Goal: Task Accomplishment & Management: Use online tool/utility

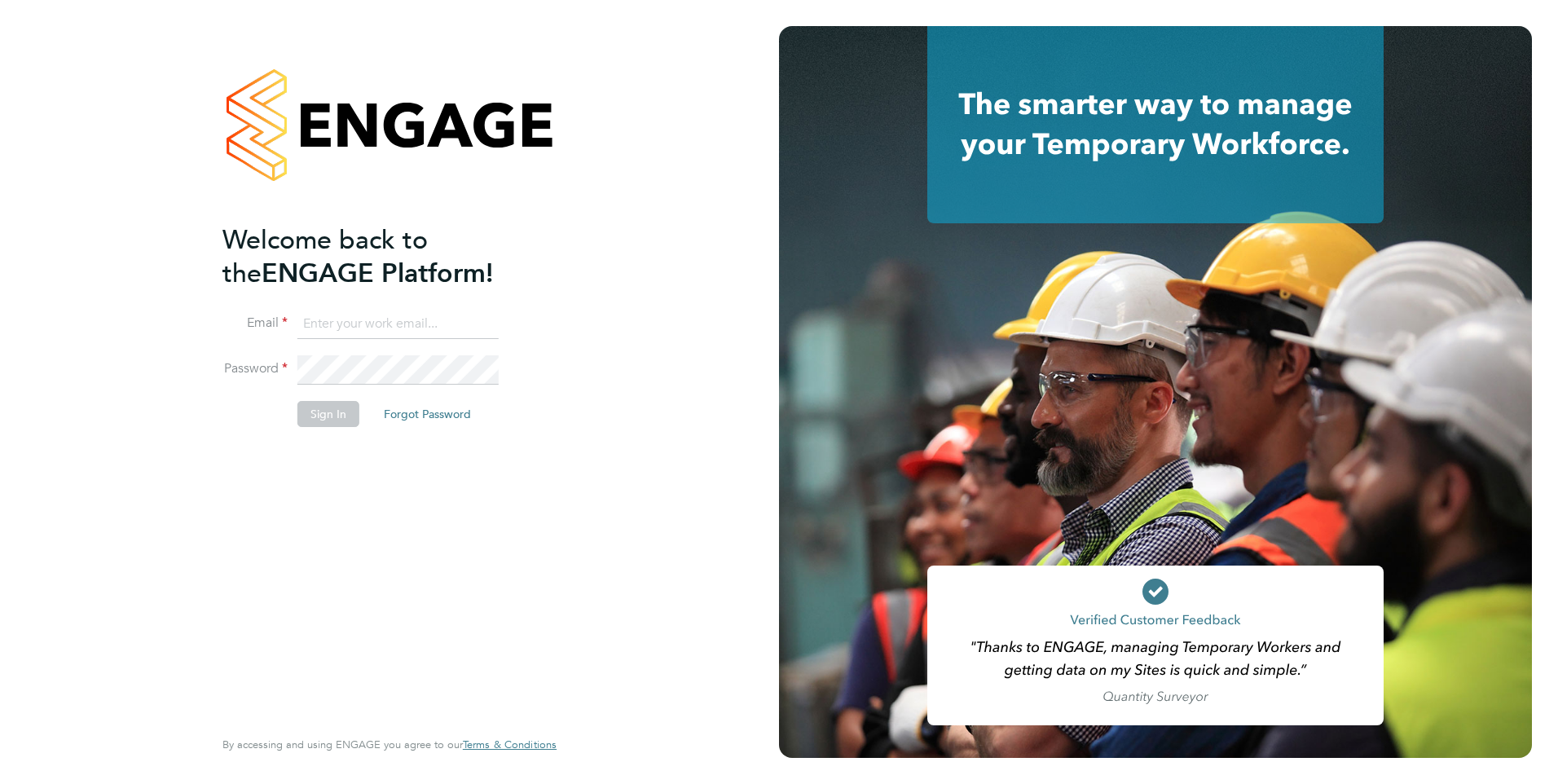
type input "[PERSON_NAME][EMAIL_ADDRESS][PERSON_NAME][DOMAIN_NAME]"
click at [346, 416] on button "Sign In" at bounding box center [328, 414] width 62 height 26
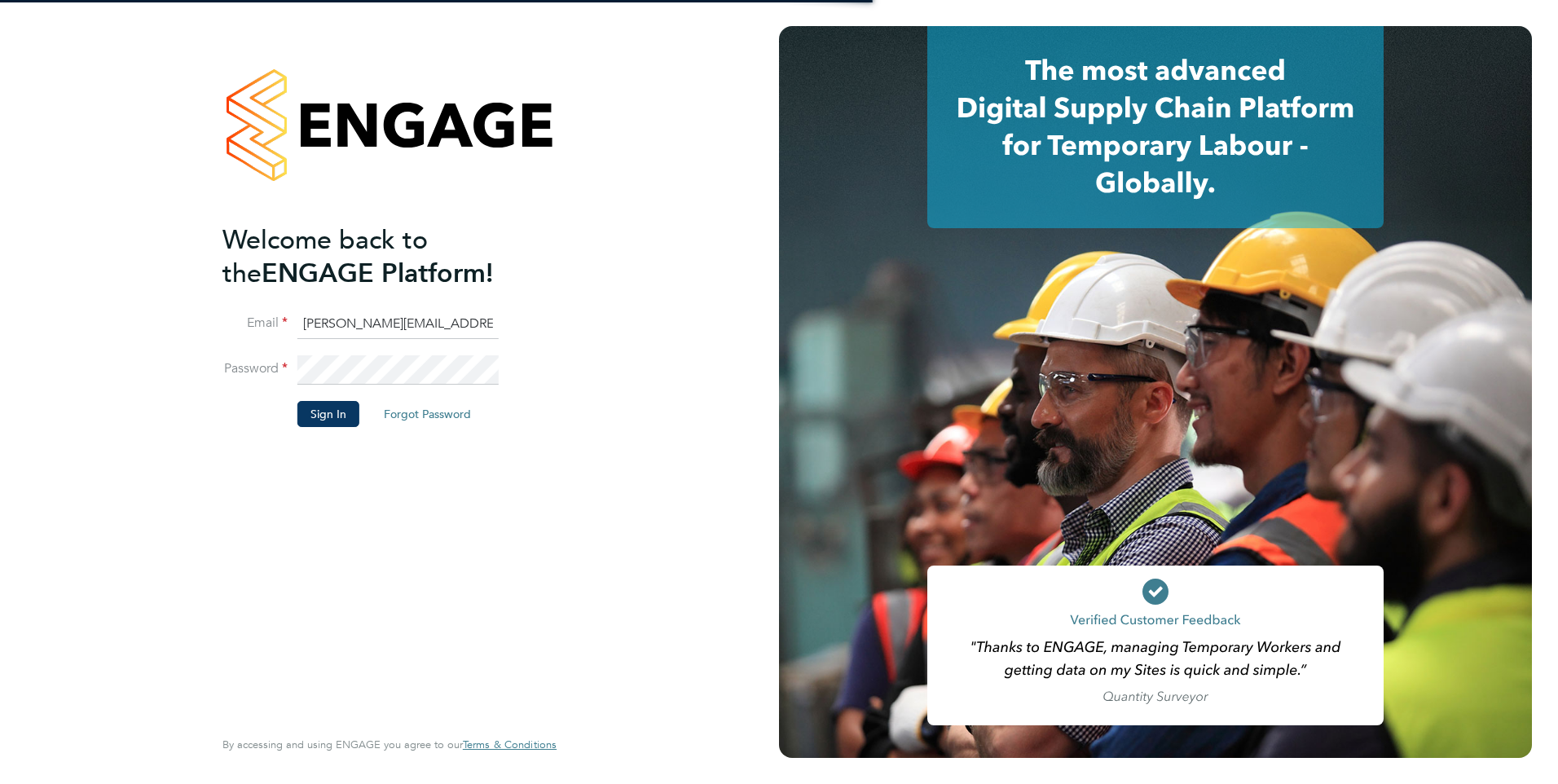
click at [336, 412] on button "Sign In" at bounding box center [328, 414] width 62 height 26
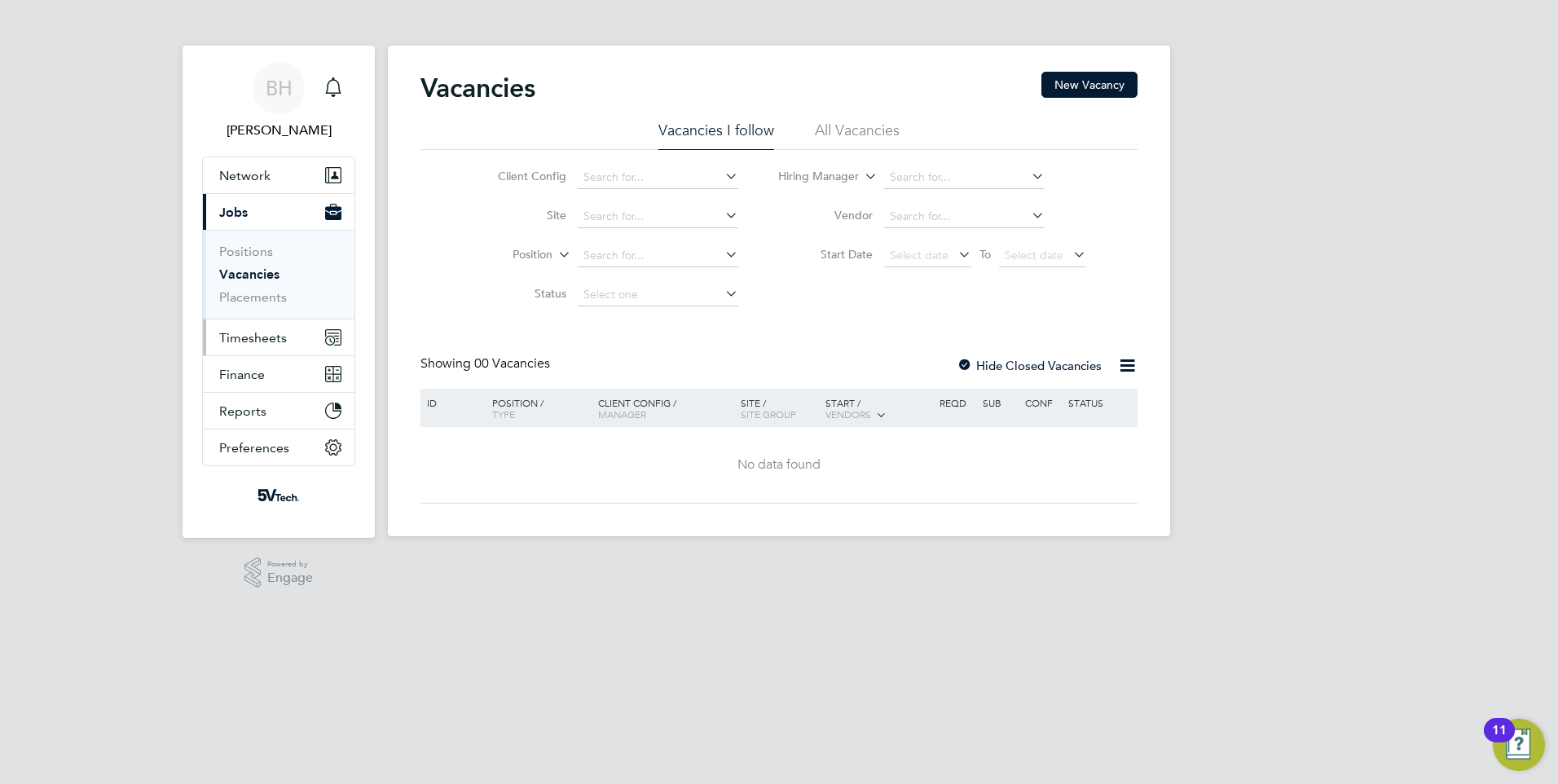
drag, startPoint x: 258, startPoint y: 326, endPoint x: 260, endPoint y: 335, distance: 9.2
click at [258, 326] on button "Timesheets" at bounding box center [278, 337] width 151 height 36
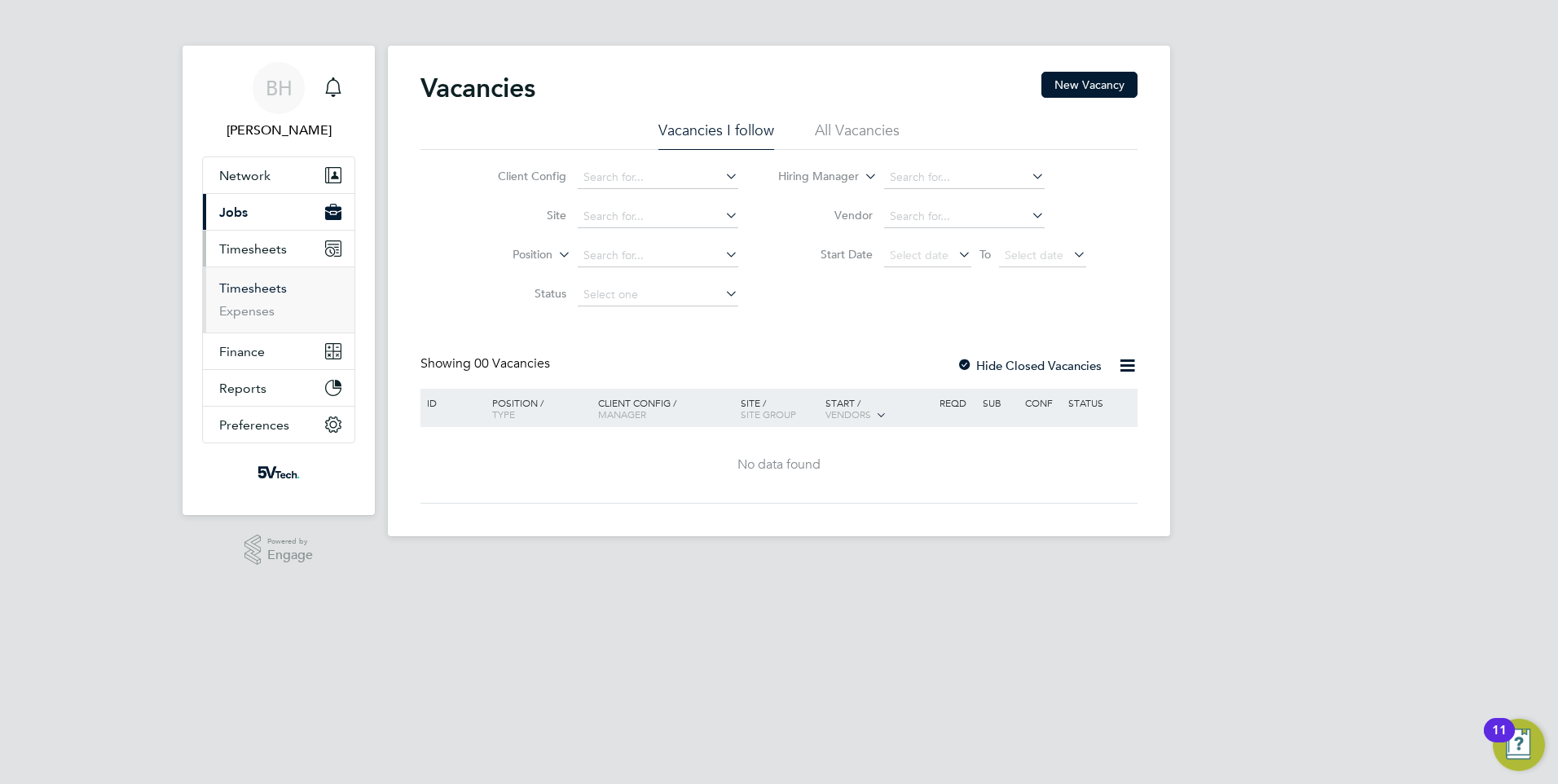
click at [269, 286] on link "Timesheets" at bounding box center [253, 288] width 68 height 15
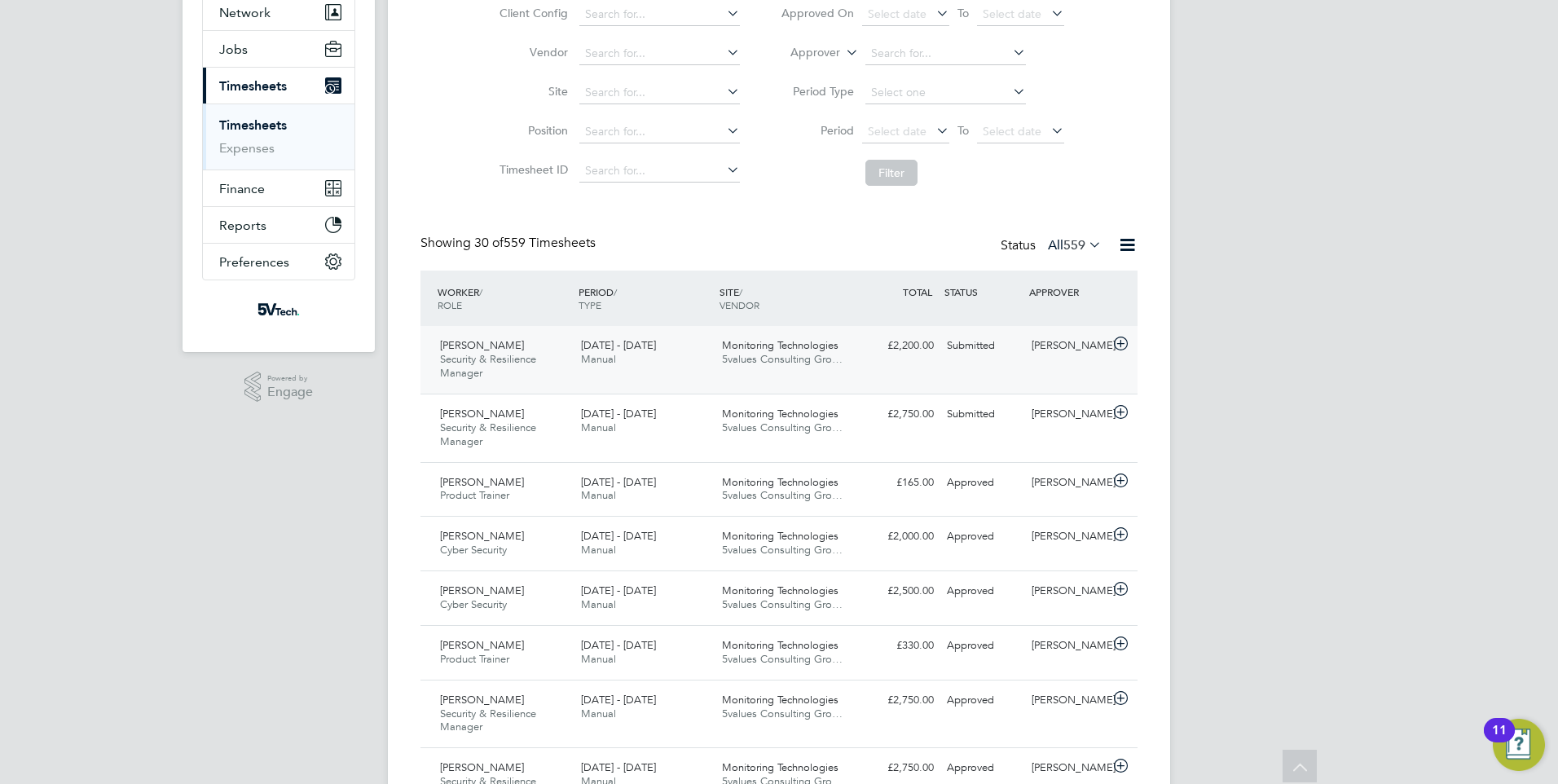
click at [747, 369] on div "Monitoring Technologies 5values Consulting Gro…" at bounding box center [786, 353] width 141 height 40
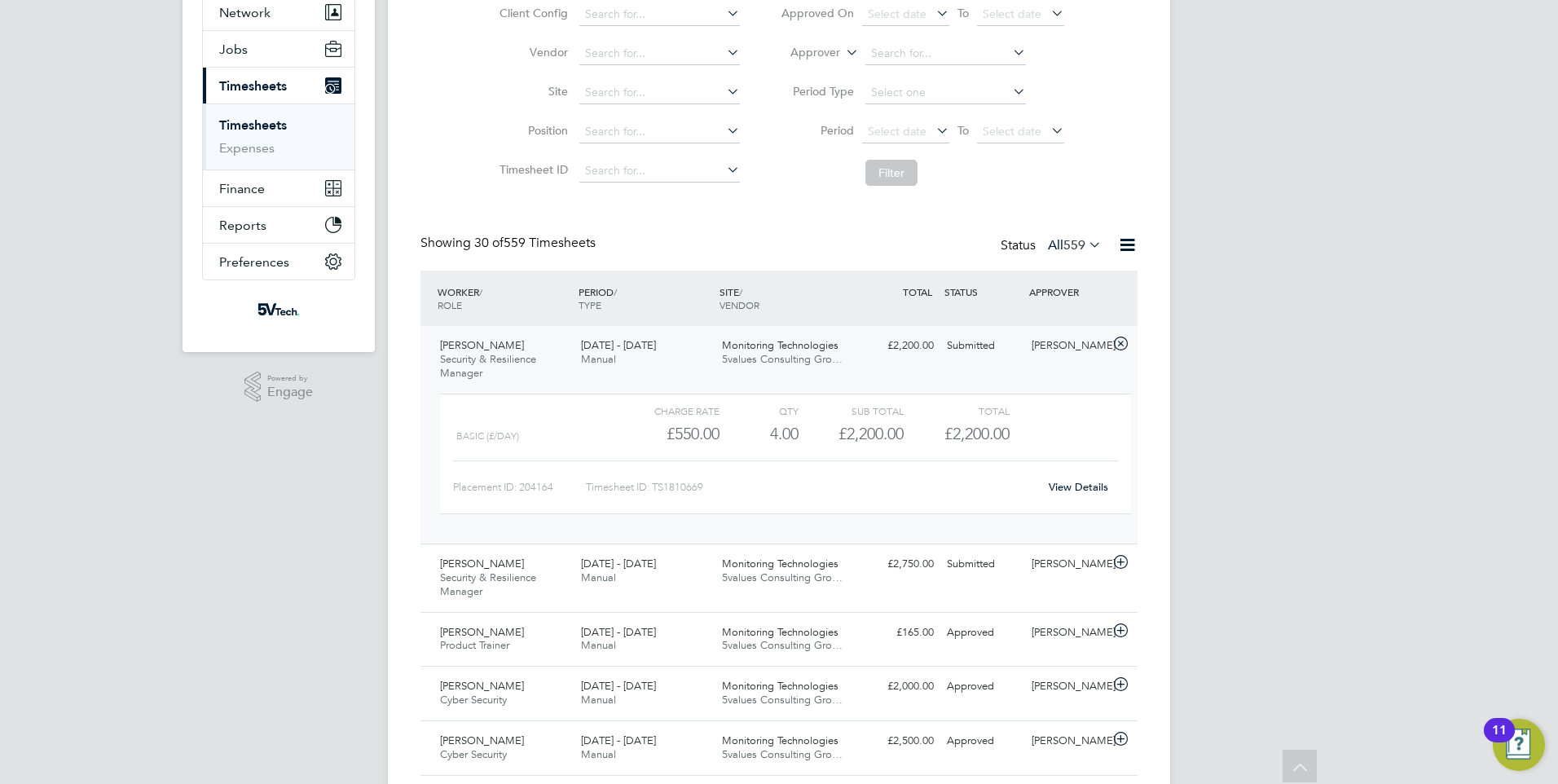
click at [751, 347] on span "Monitoring Technologies" at bounding box center [780, 345] width 117 height 14
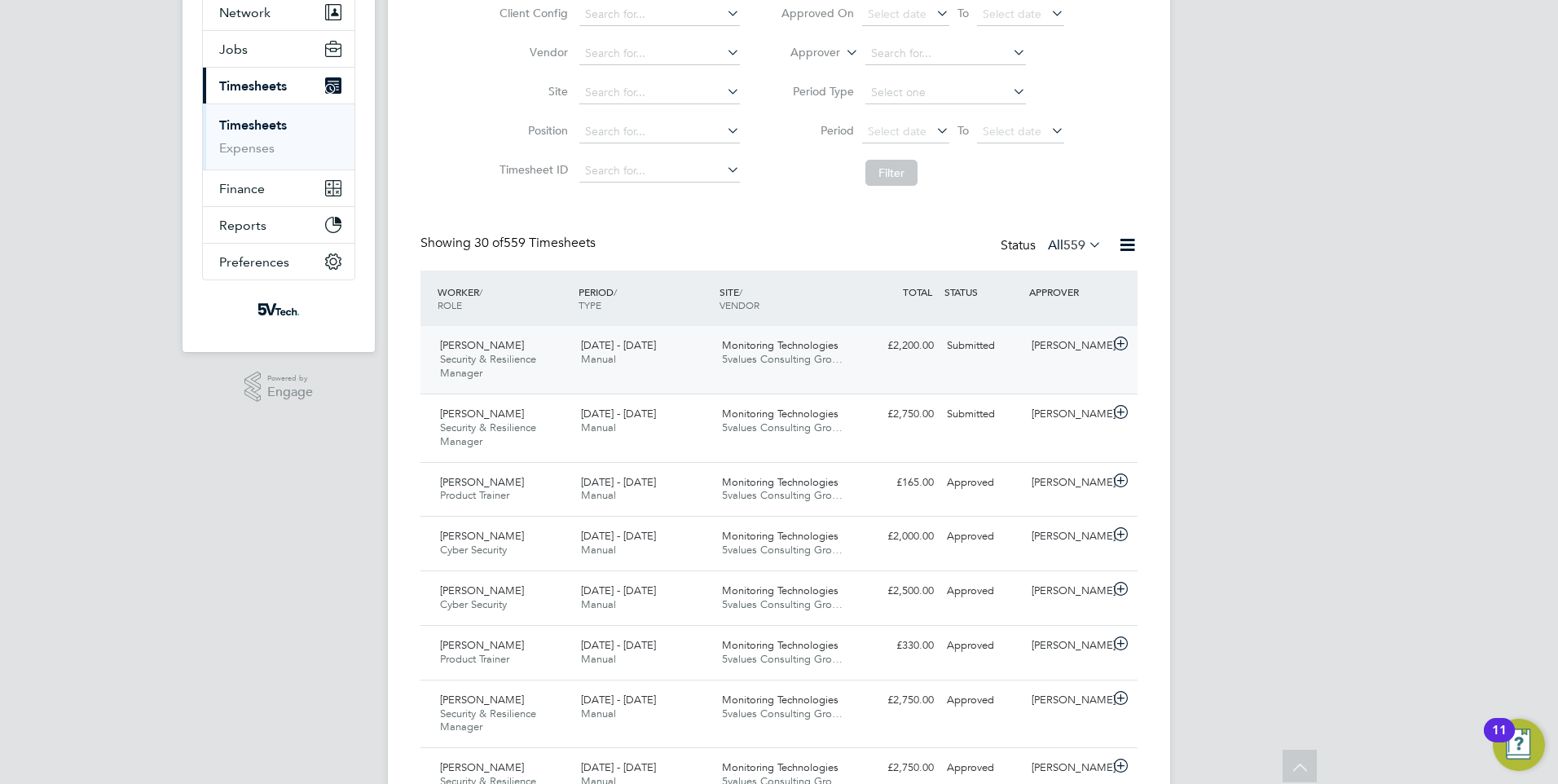
click at [1023, 349] on div "Submitted" at bounding box center [983, 346] width 85 height 27
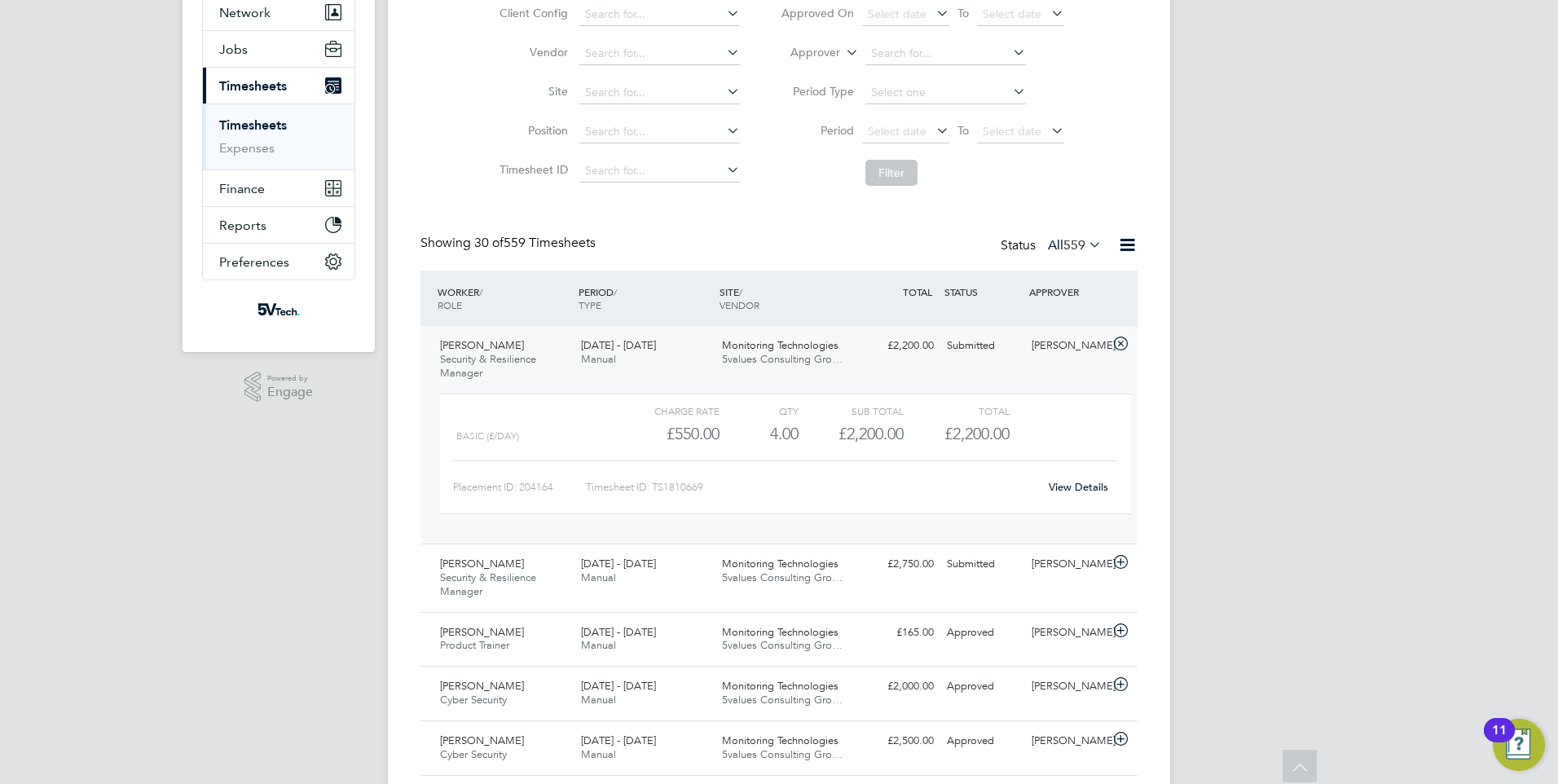
click at [1094, 486] on link "View Details" at bounding box center [1078, 486] width 59 height 14
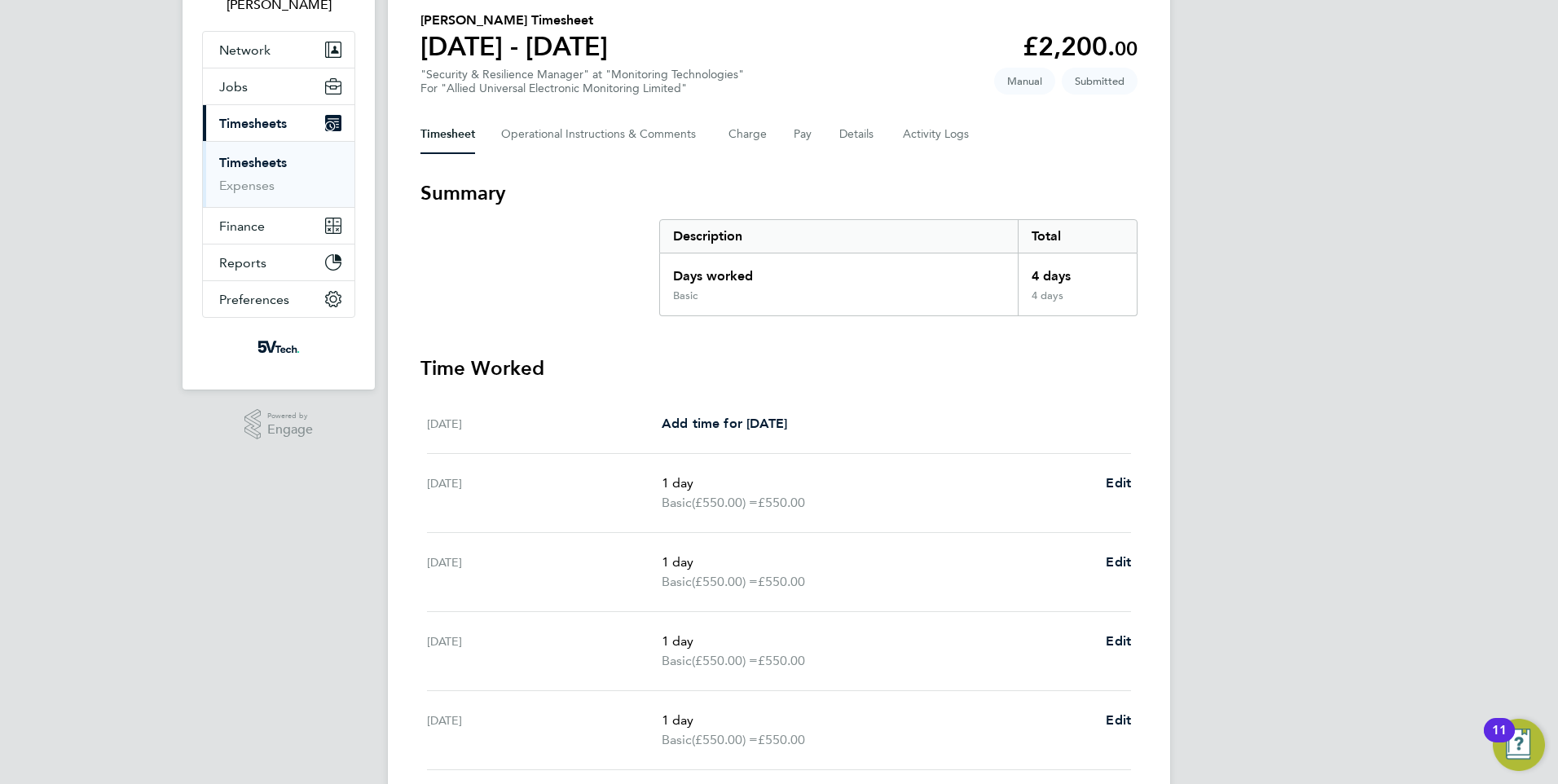
scroll to position [48, 0]
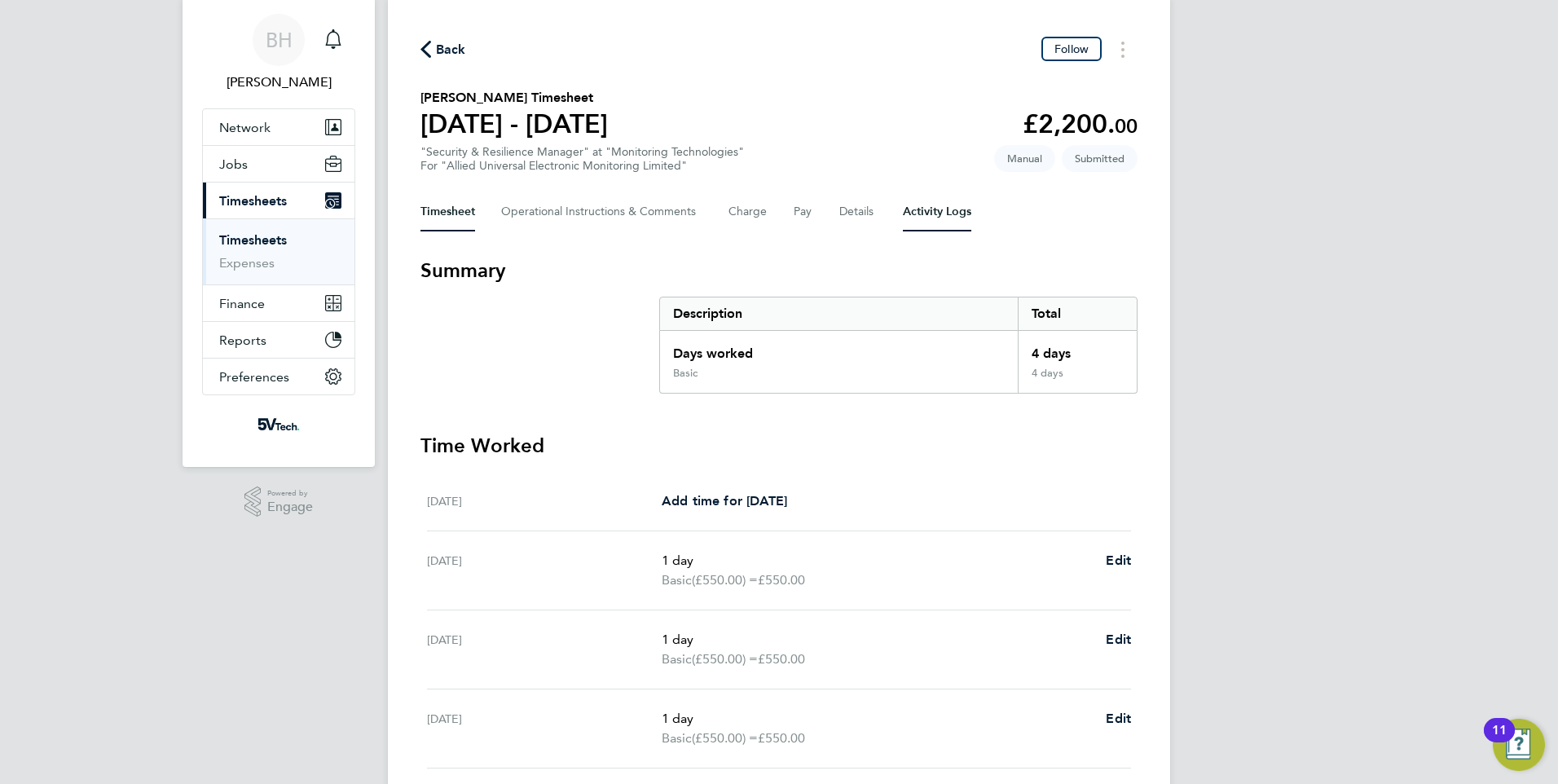
click at [922, 214] on Logs-tab "Activity Logs" at bounding box center [936, 212] width 69 height 39
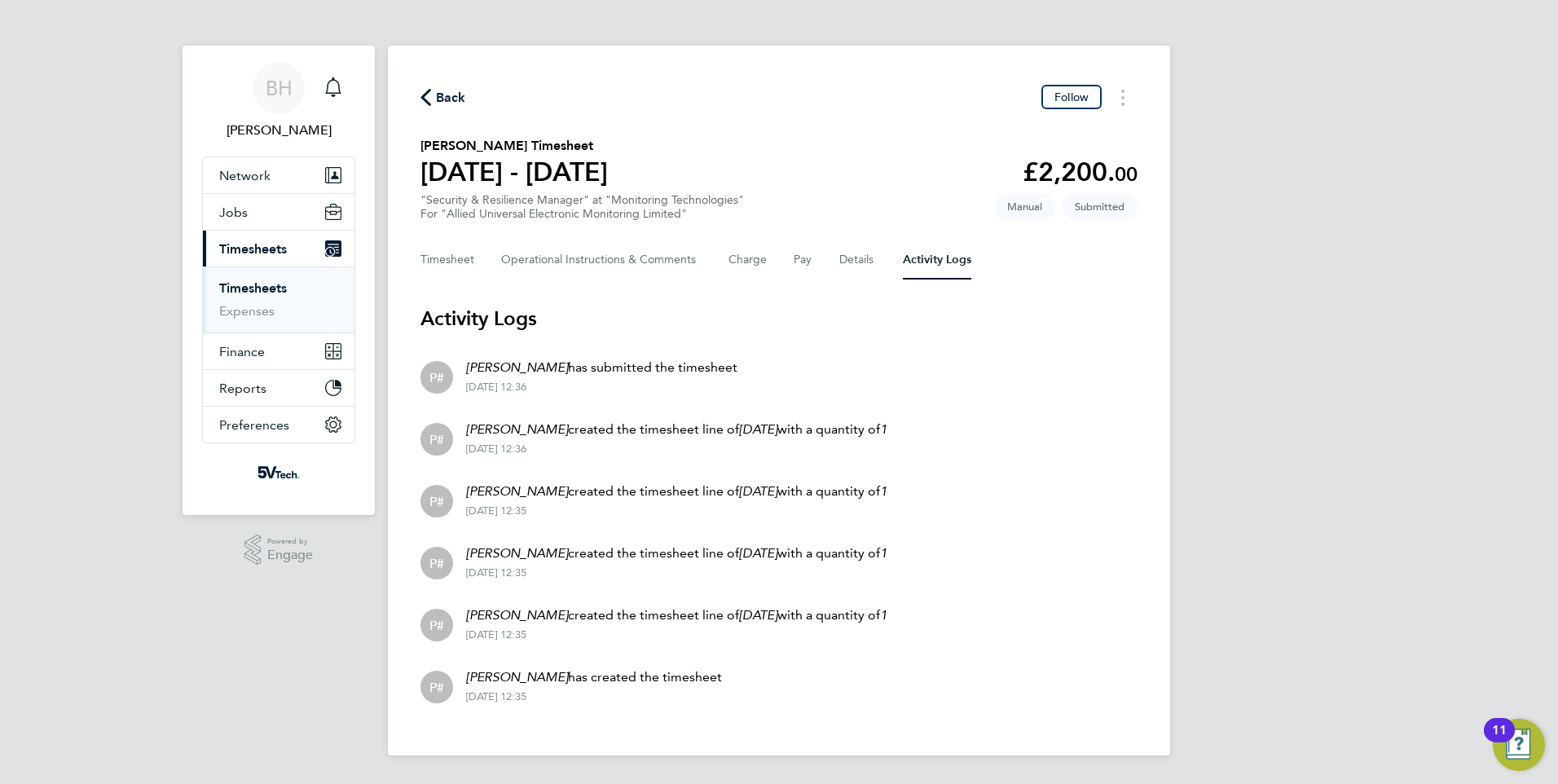
click at [431, 87] on button "Back" at bounding box center [443, 98] width 46 height 21
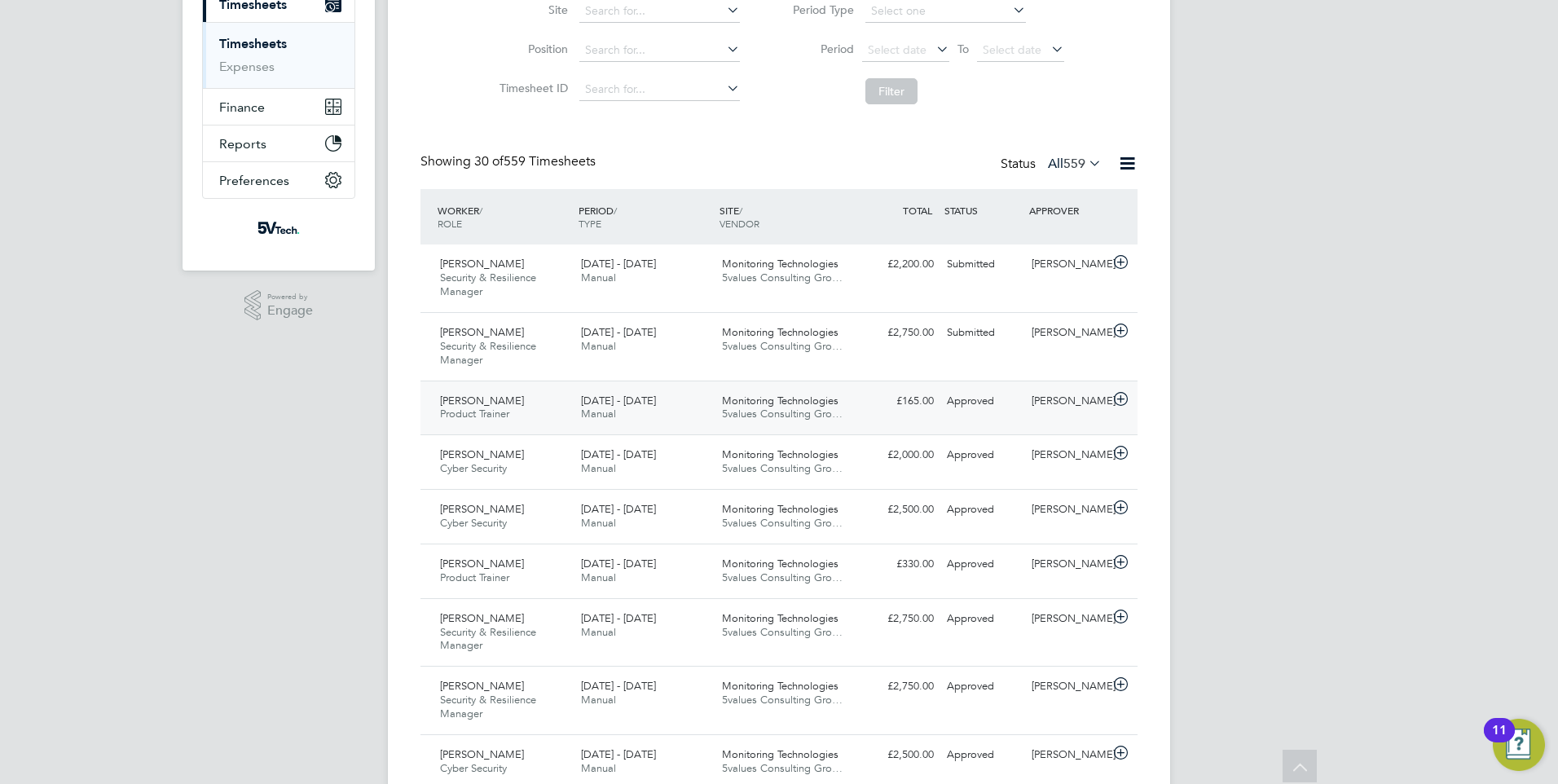
click at [540, 408] on div "Paul Mallard Product Trainer 25 - 31 Aug 2025" at bounding box center [504, 408] width 141 height 40
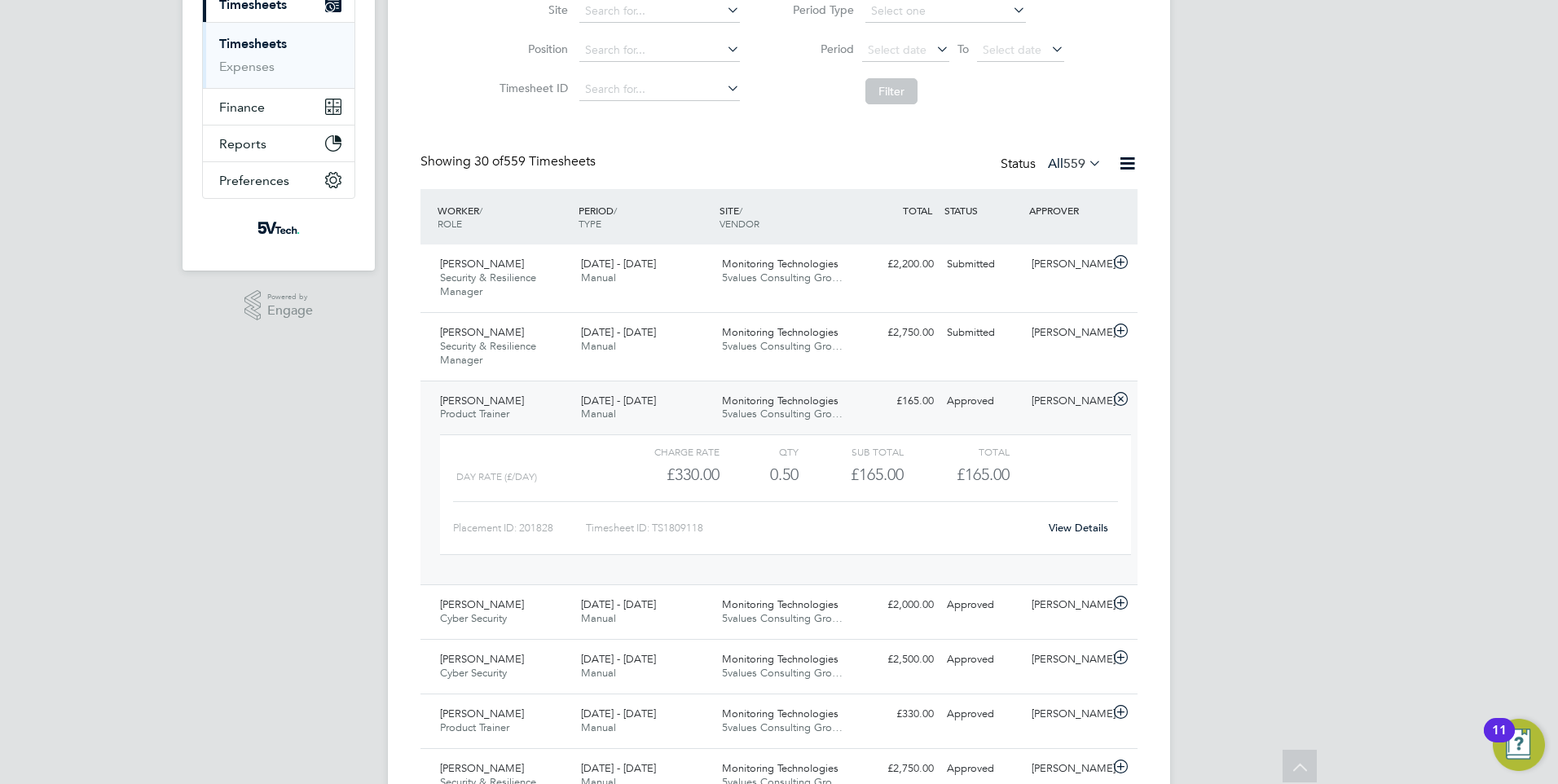
click at [1100, 522] on link "View Details" at bounding box center [1078, 527] width 59 height 14
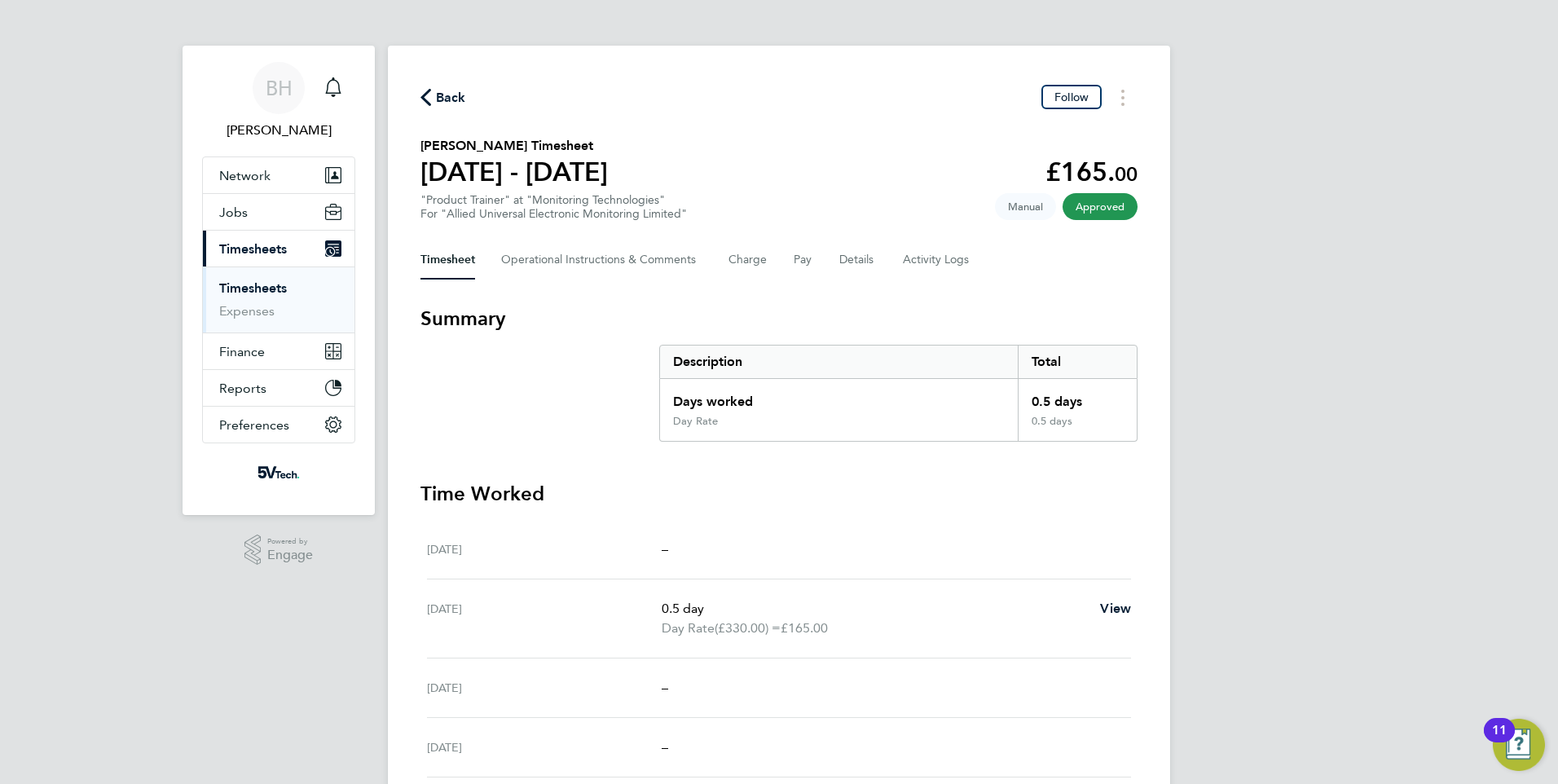
click at [432, 93] on span "Back" at bounding box center [443, 96] width 46 height 15
